Goal: Find specific page/section: Find specific page/section

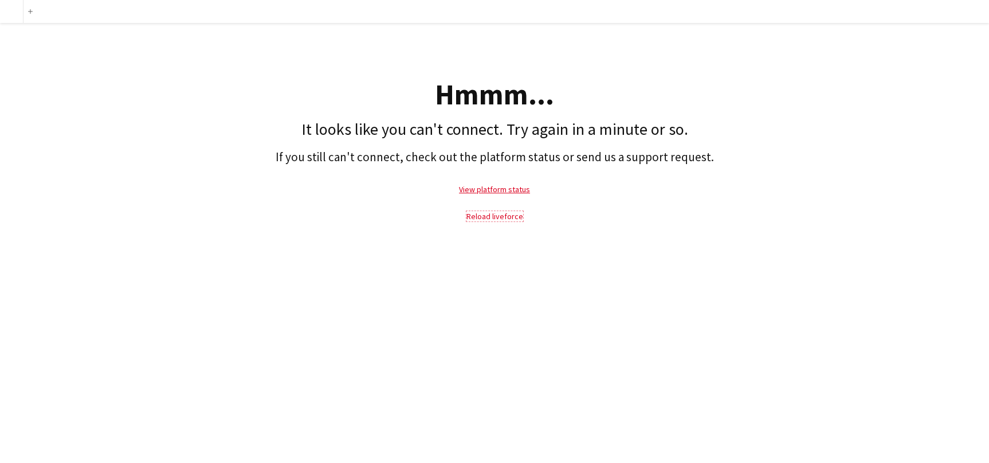
click at [511, 218] on link "Reload liveforce" at bounding box center [495, 216] width 57 height 10
click at [508, 218] on link "Reload liveforce" at bounding box center [495, 216] width 57 height 10
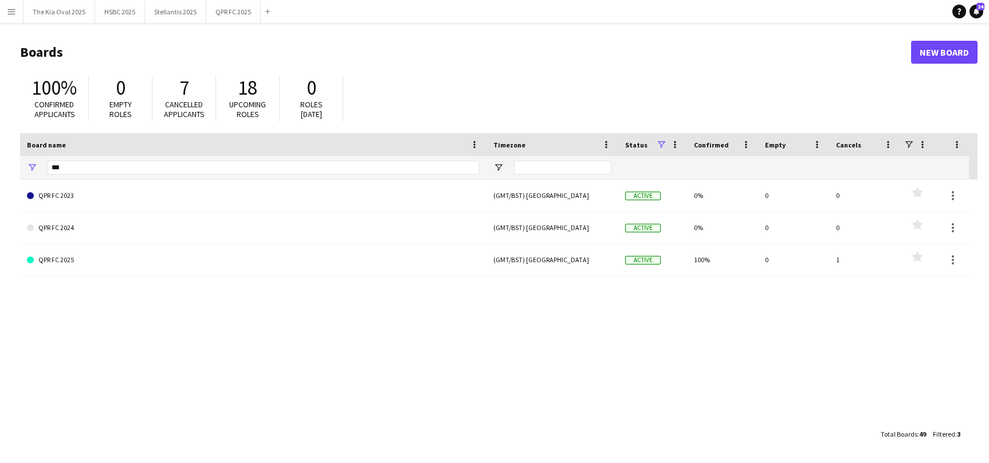
click at [14, 9] on app-icon "Menu" at bounding box center [11, 11] width 9 height 9
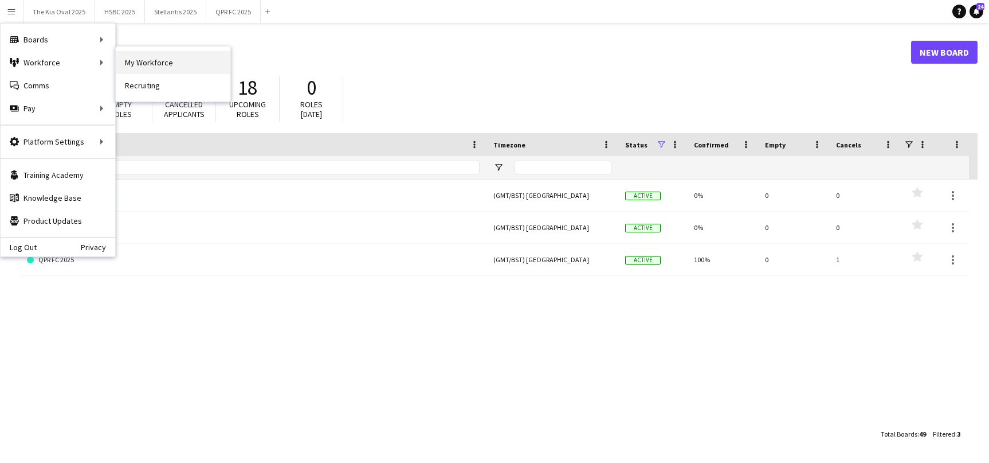
click at [217, 62] on link "My Workforce" at bounding box center [173, 62] width 115 height 23
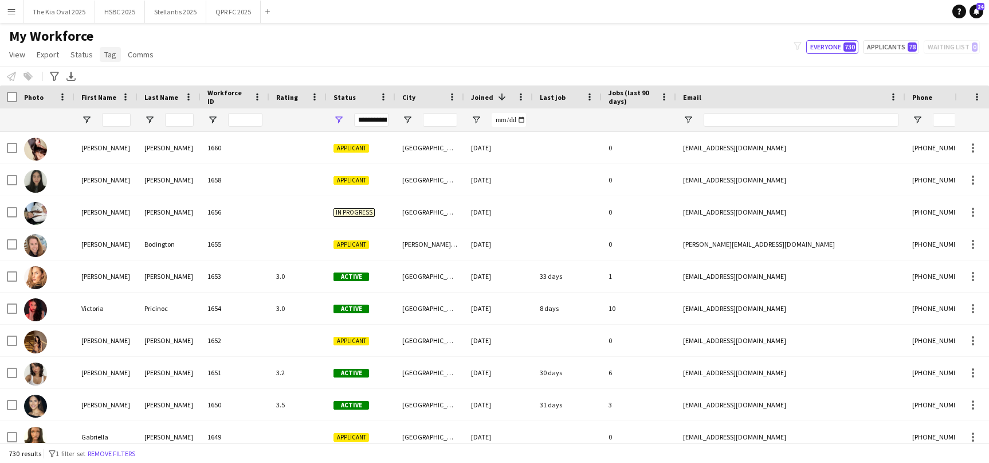
click at [110, 56] on span "Tag" at bounding box center [110, 54] width 12 height 10
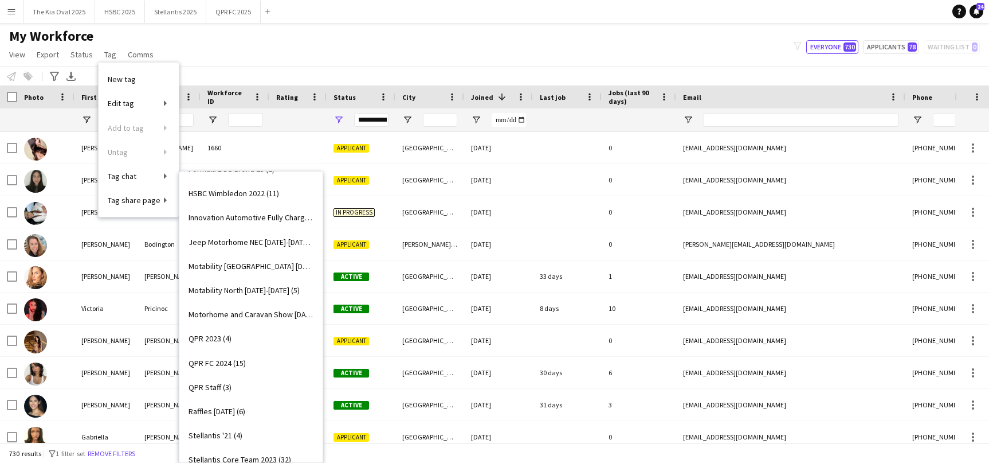
scroll to position [271, 0]
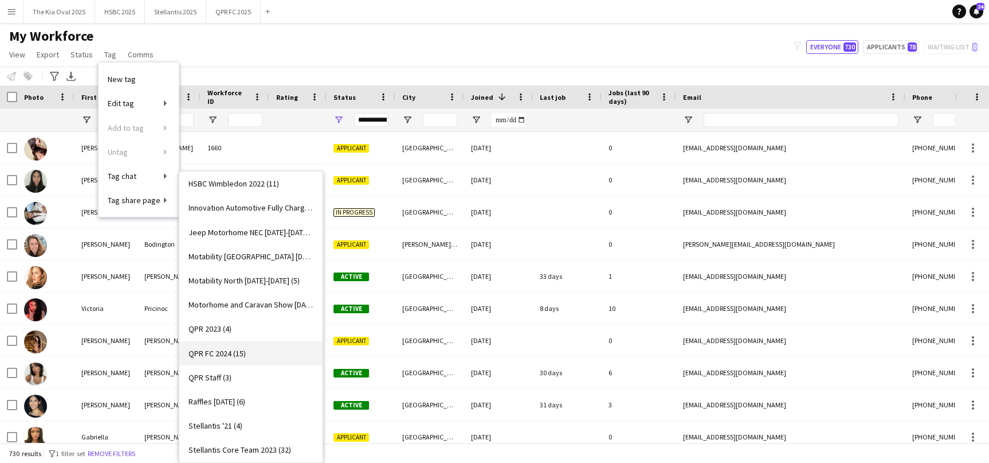
click at [266, 350] on link "QPR FC 2024 (15)" at bounding box center [250, 353] width 143 height 24
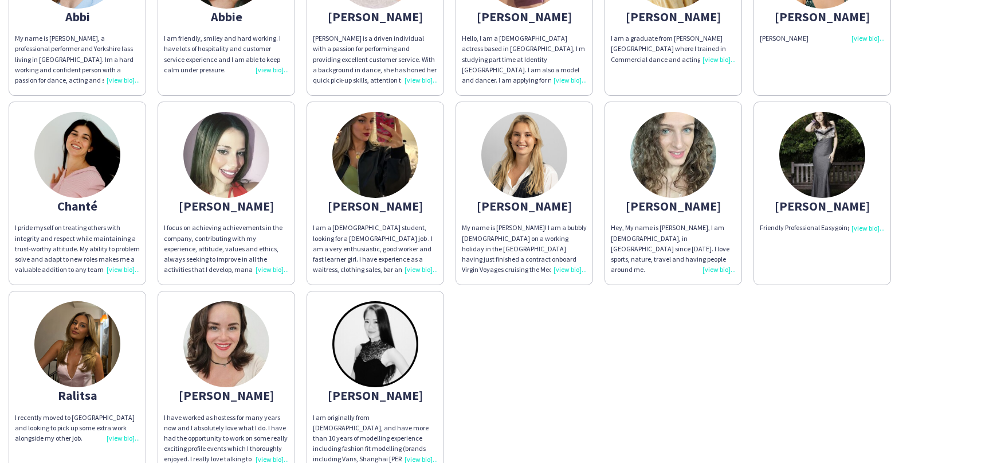
scroll to position [231, 0]
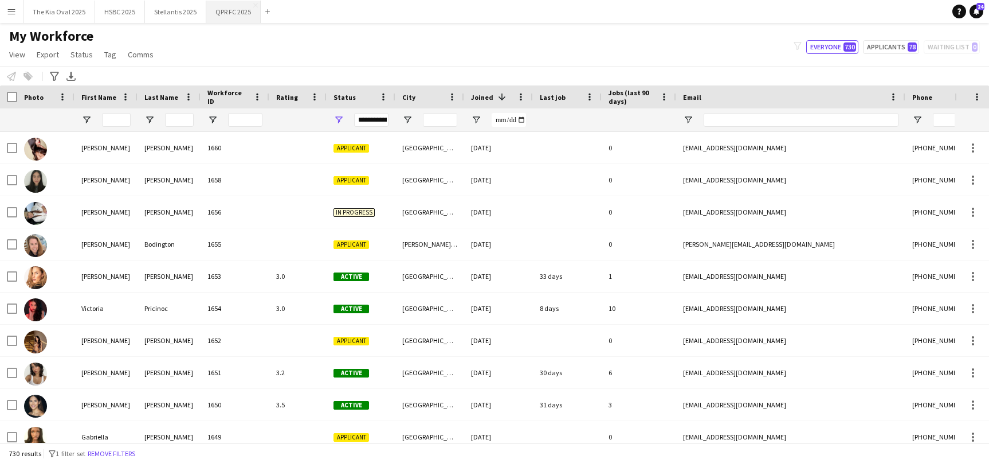
click at [234, 15] on button "QPR FC 2025 Close" at bounding box center [233, 12] width 54 height 22
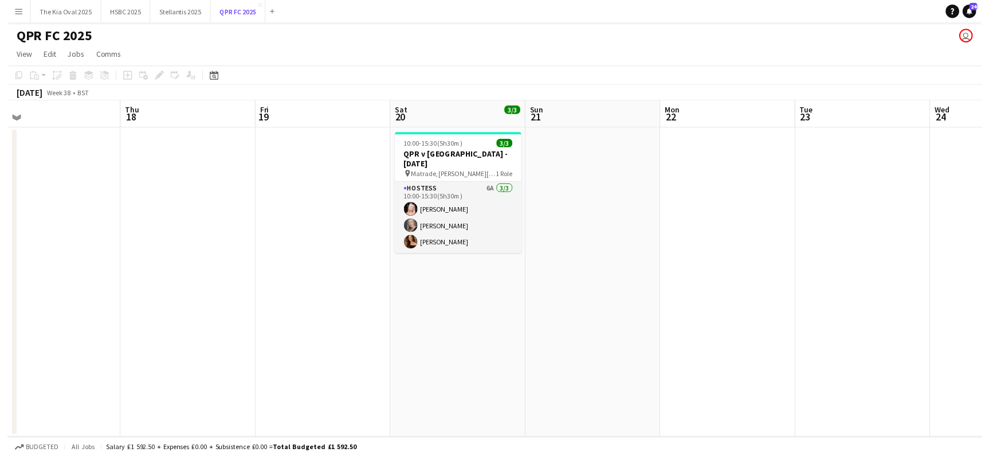
scroll to position [0, 309]
